Goal: Information Seeking & Learning: Check status

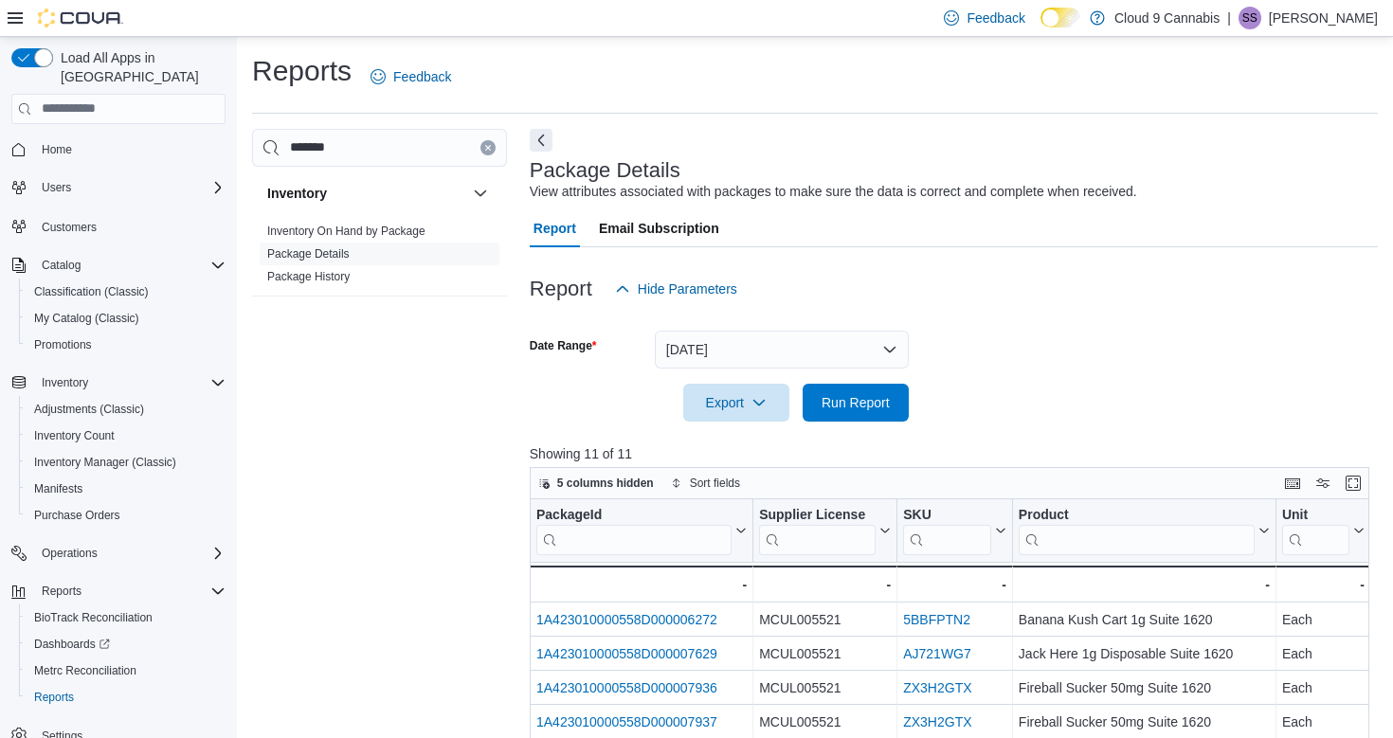
scroll to position [334, 0]
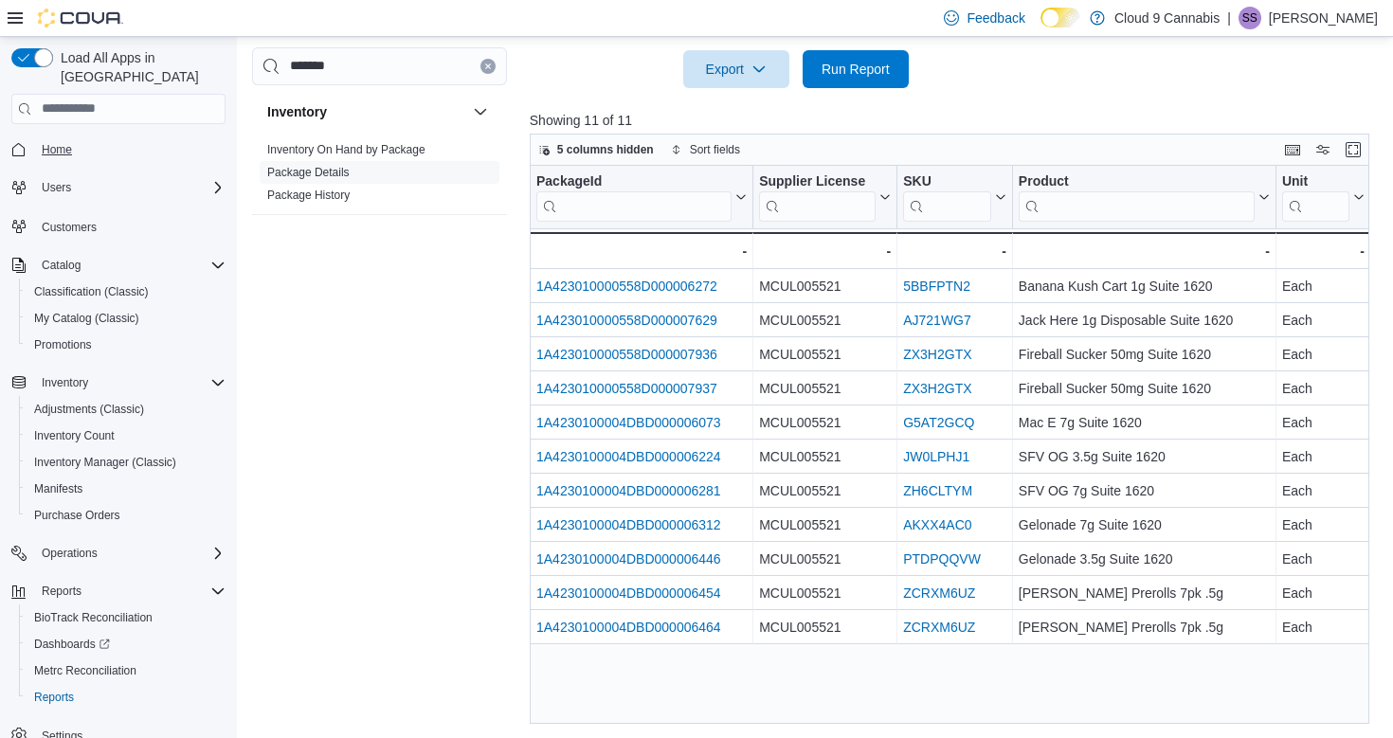
click at [59, 142] on span "Home" at bounding box center [57, 149] width 30 height 15
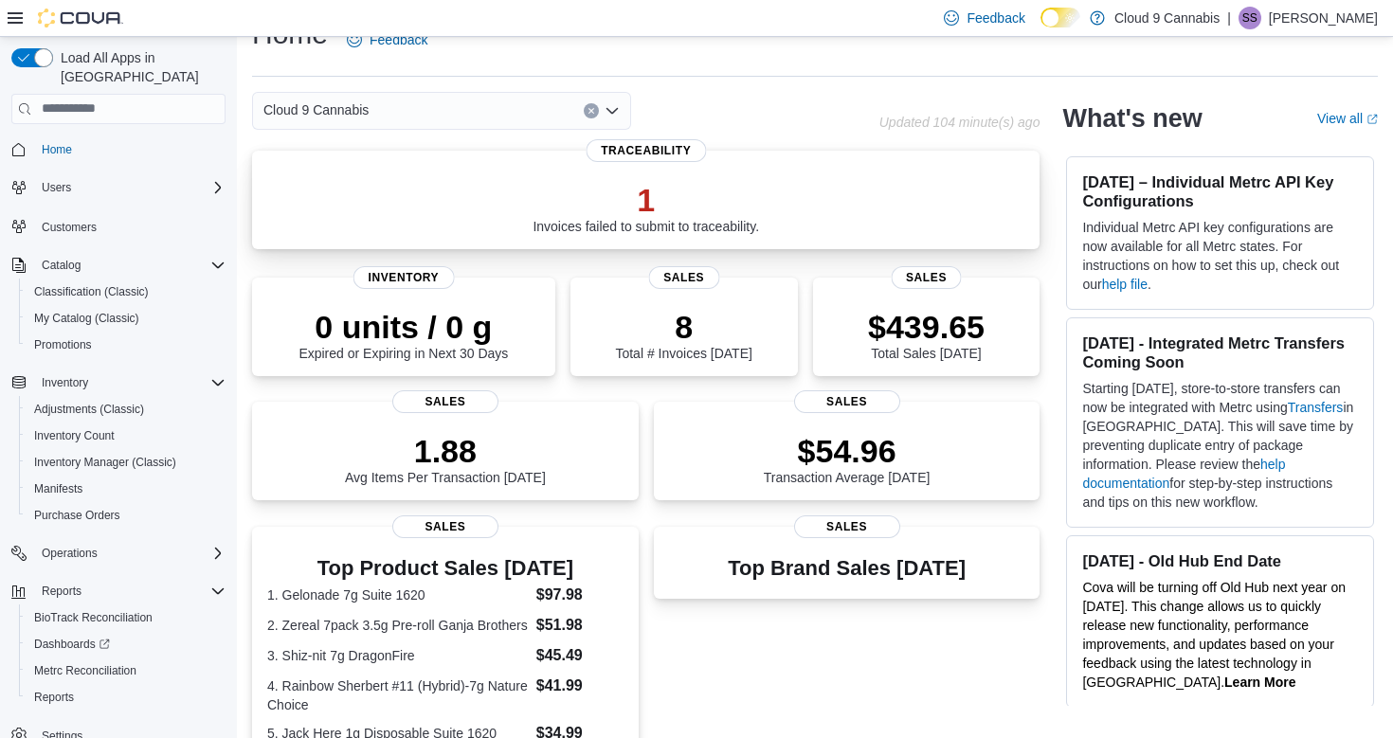
scroll to position [45, 0]
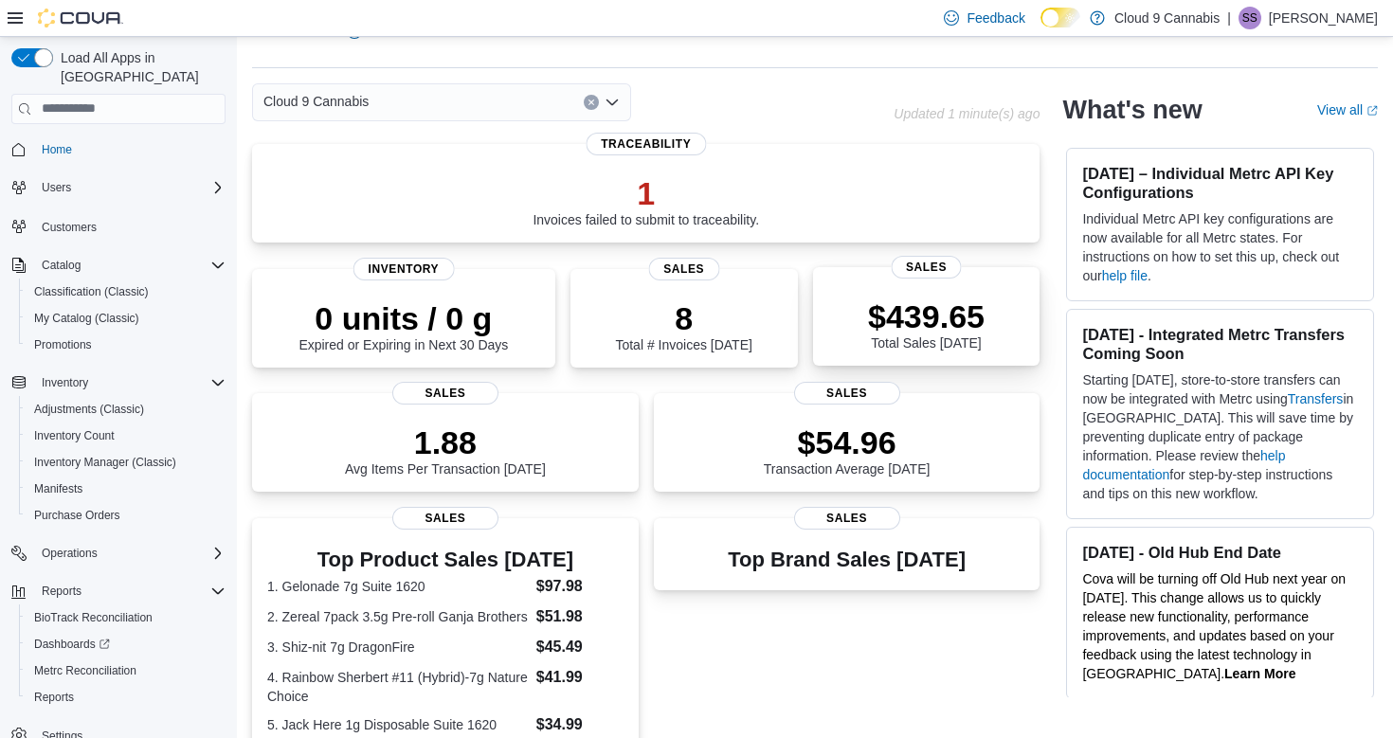
click at [937, 302] on p "$439.65" at bounding box center [926, 317] width 117 height 38
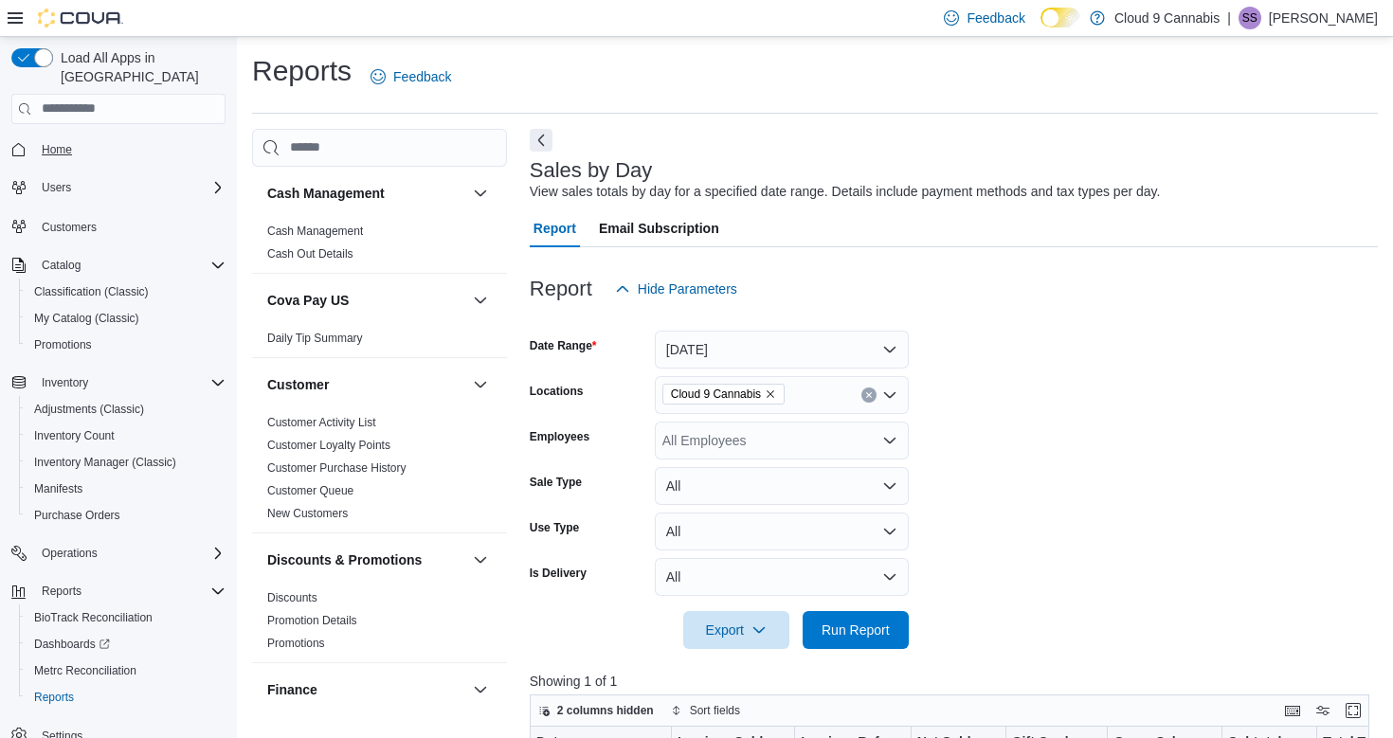
click at [63, 142] on span "Home" at bounding box center [57, 149] width 30 height 15
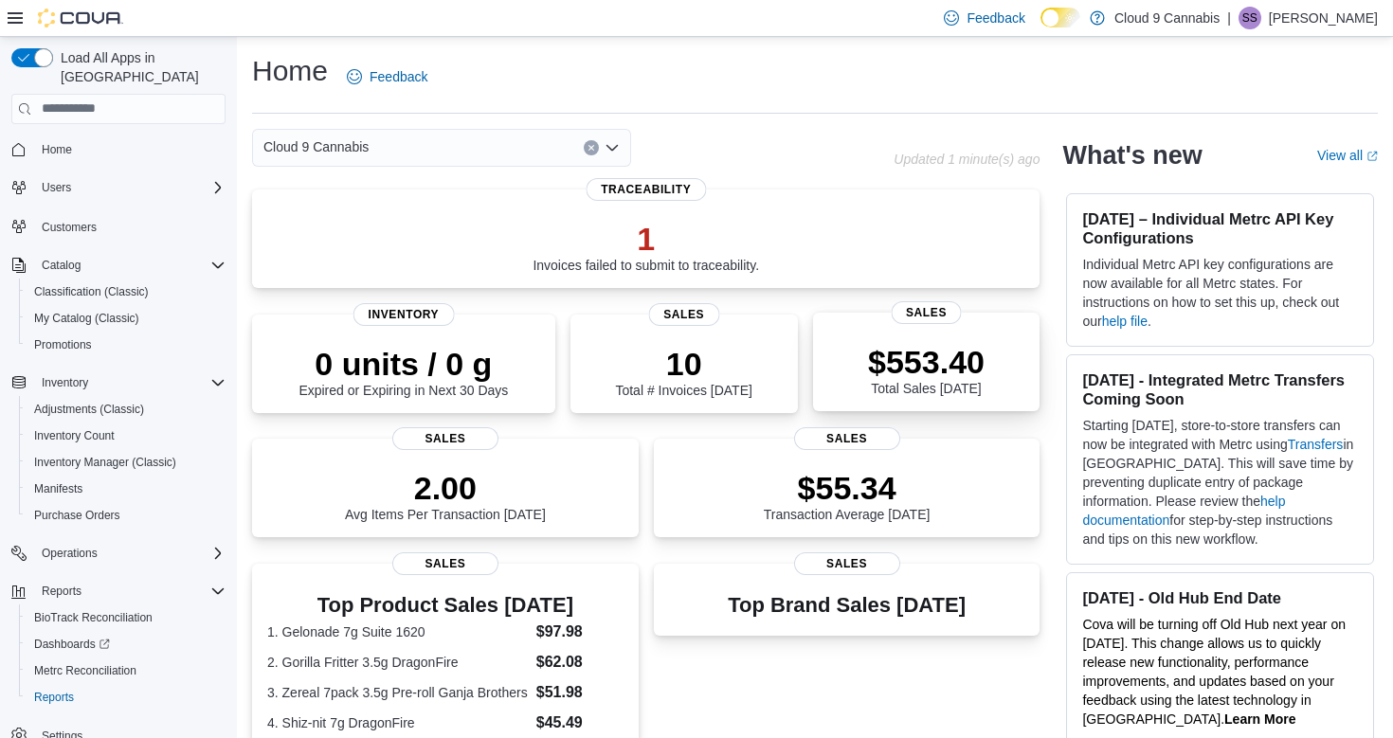
click at [956, 378] on div "$553.40 Total Sales Today" at bounding box center [926, 369] width 117 height 53
